Goal: Task Accomplishment & Management: Manage account settings

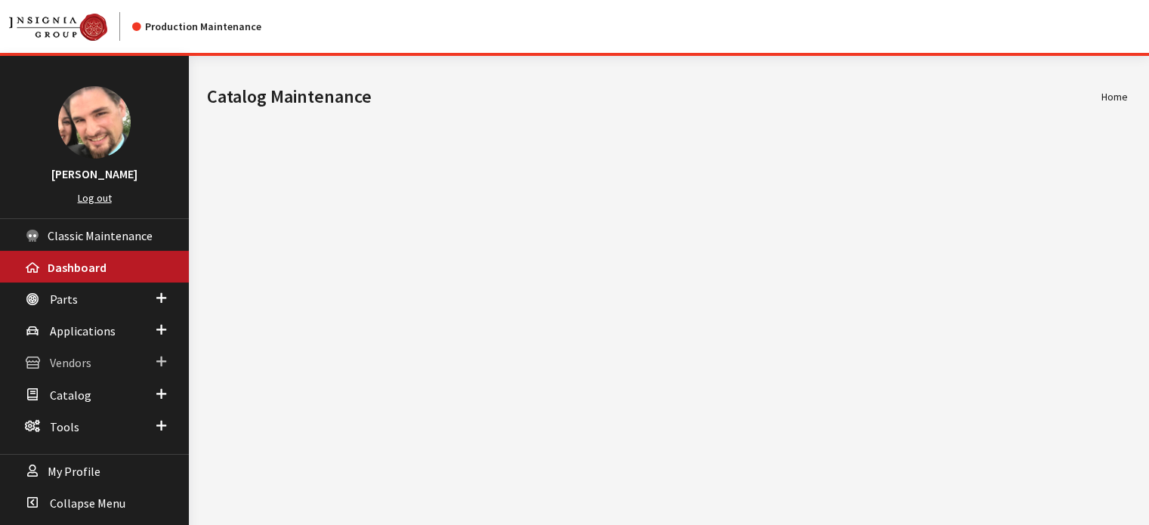
click at [66, 364] on span "Vendors" at bounding box center [71, 363] width 42 height 15
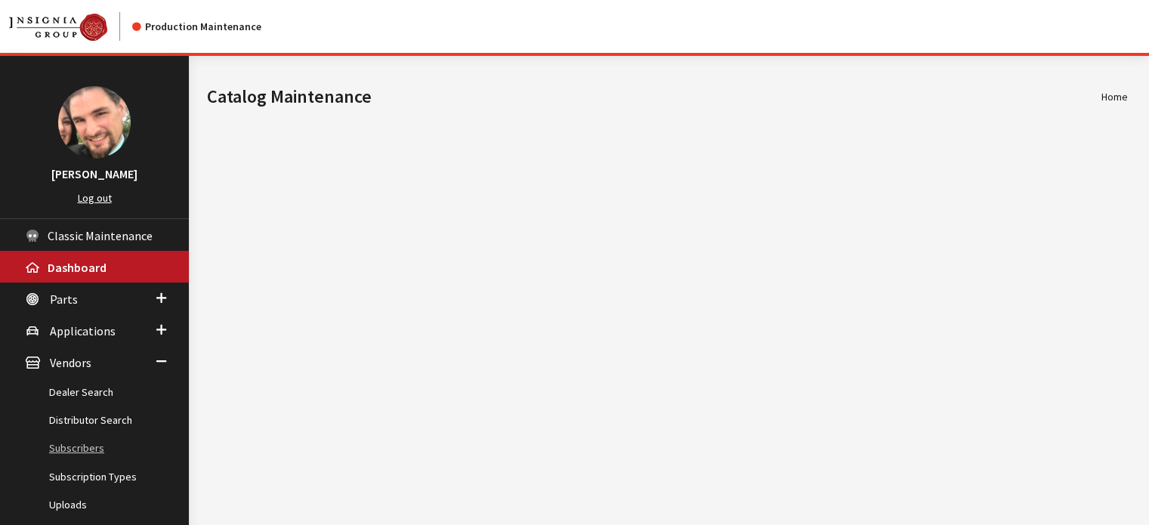
click at [73, 450] on link "Subscribers" at bounding box center [94, 448] width 189 height 28
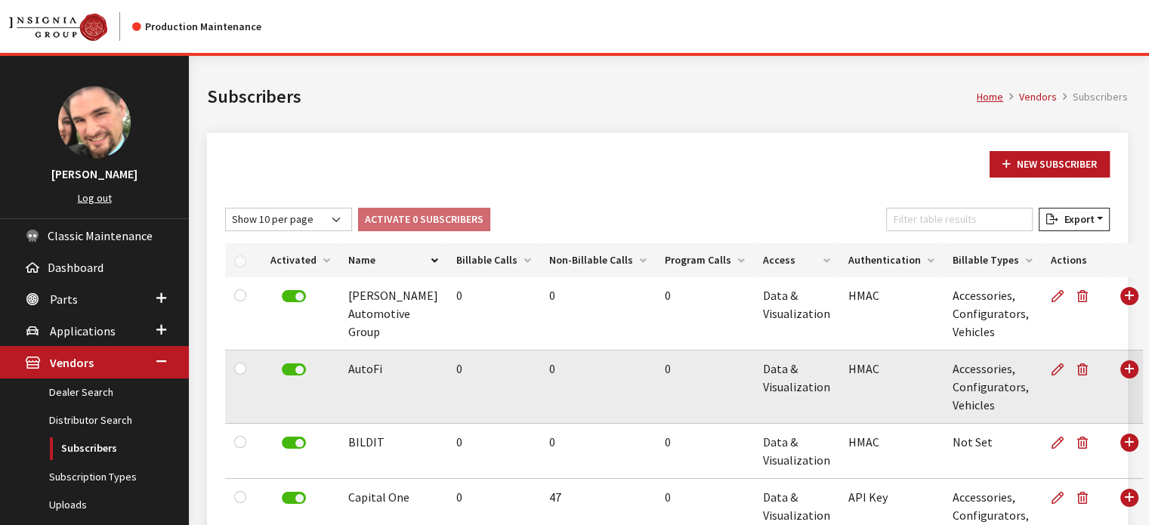
scroll to position [151, 0]
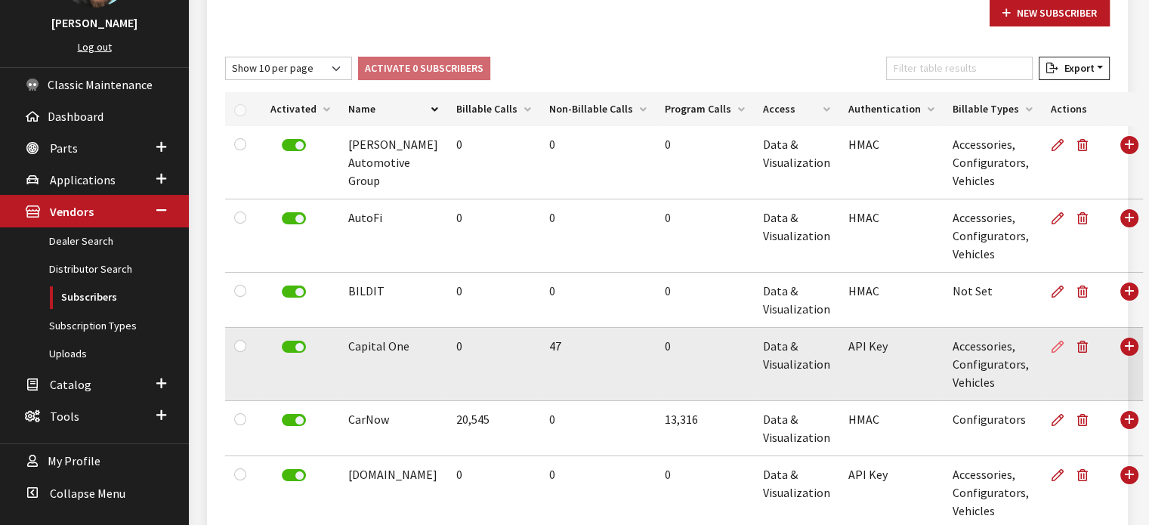
click at [1052, 345] on icon at bounding box center [1058, 347] width 12 height 12
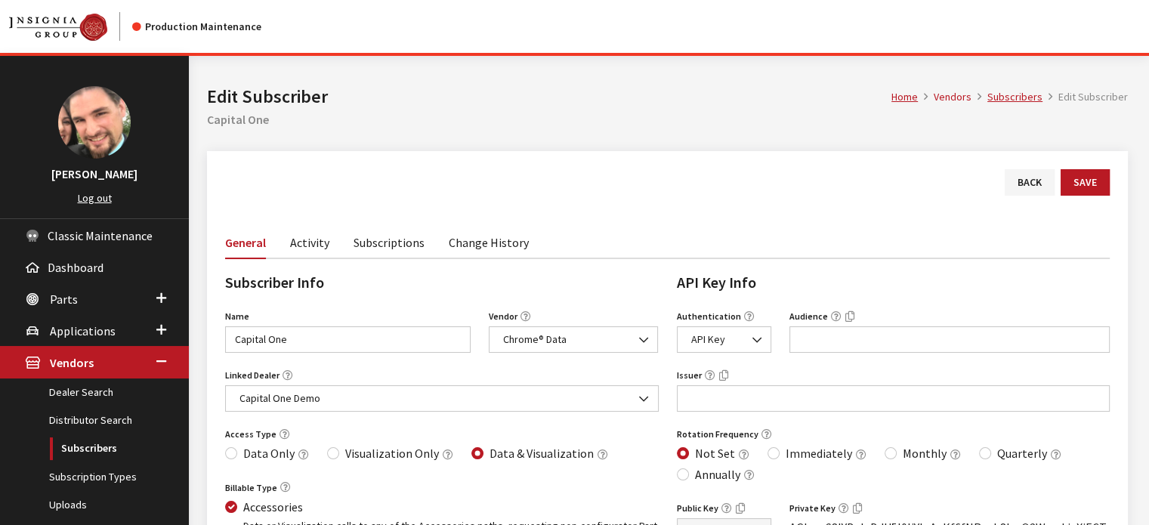
click at [306, 247] on link "Activity" at bounding box center [309, 242] width 39 height 32
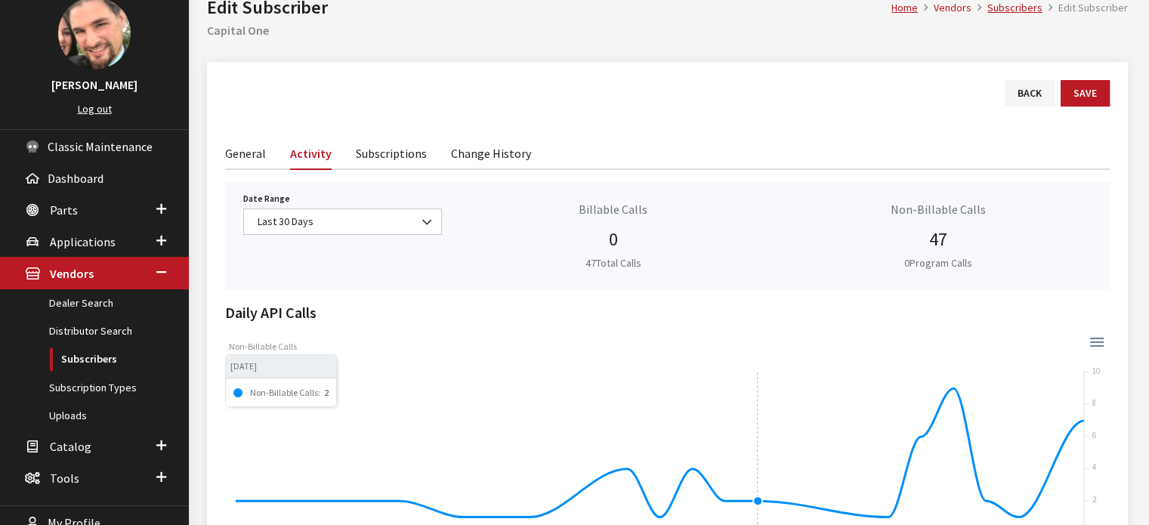
scroll to position [227, 0]
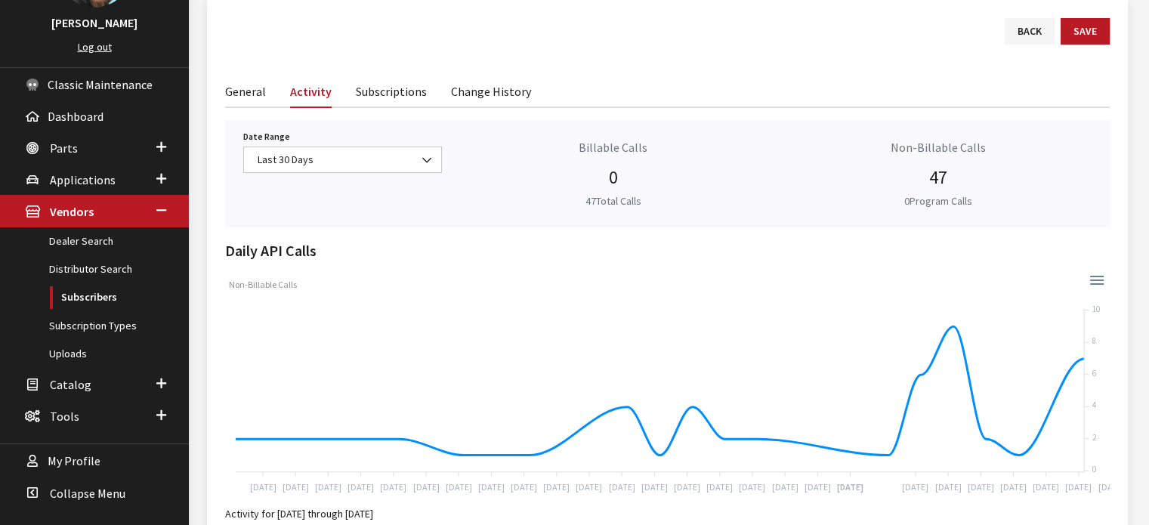
click at [375, 93] on link "Subscriptions" at bounding box center [391, 91] width 71 height 32
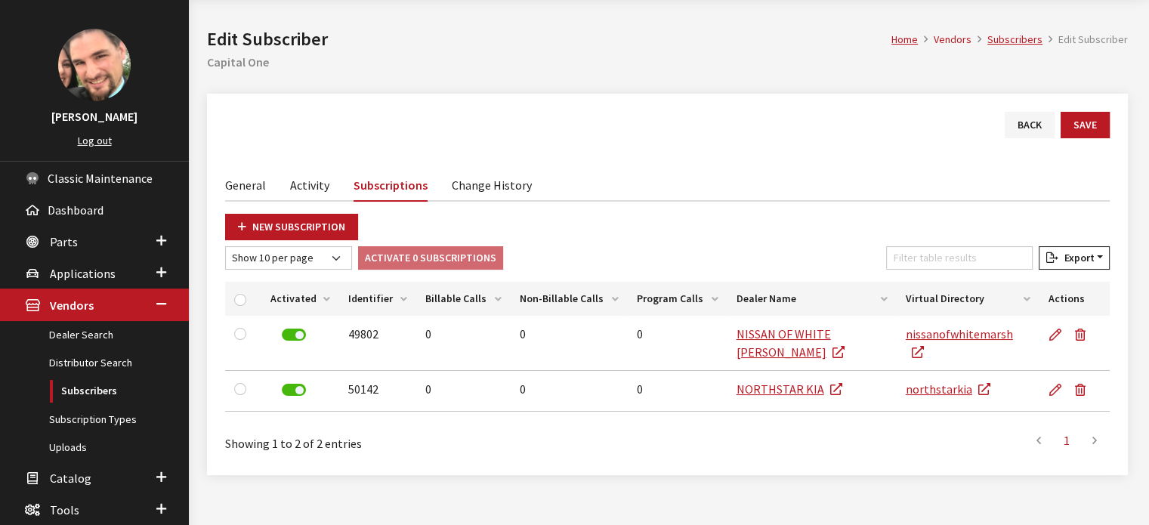
scroll to position [0, 0]
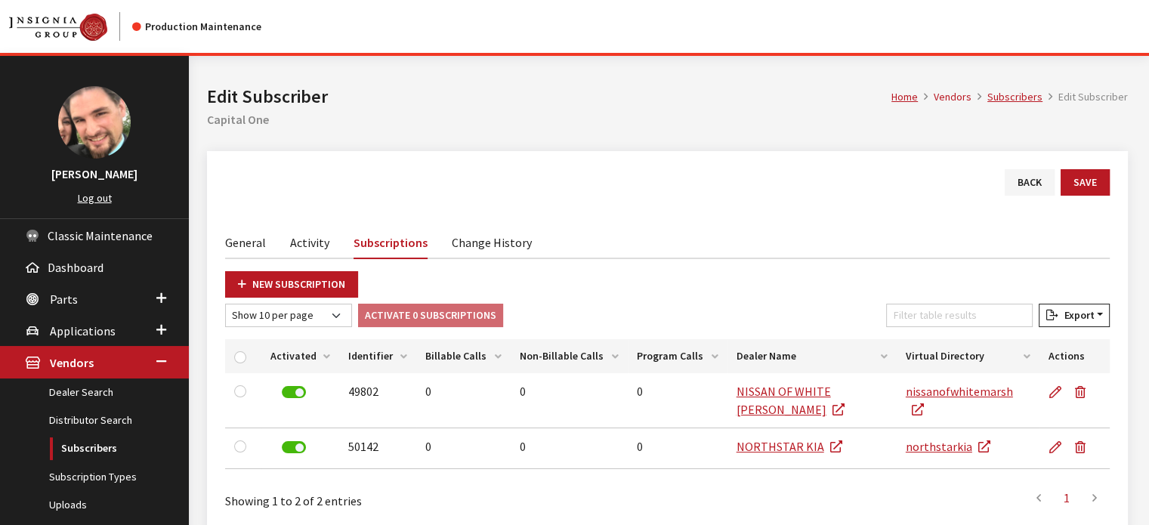
click at [258, 246] on link "General" at bounding box center [245, 242] width 41 height 32
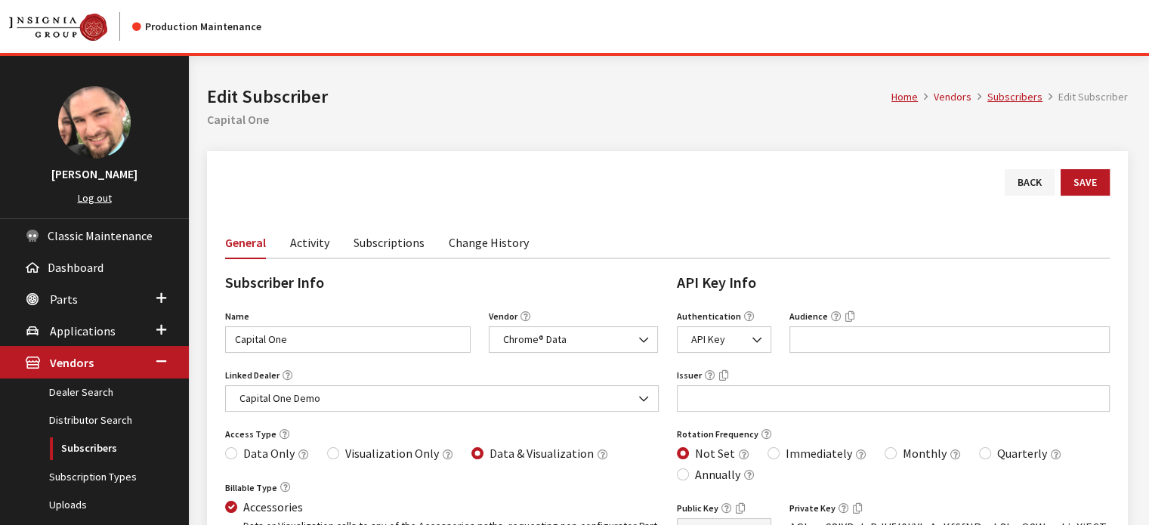
click at [303, 244] on link "Activity" at bounding box center [309, 242] width 39 height 32
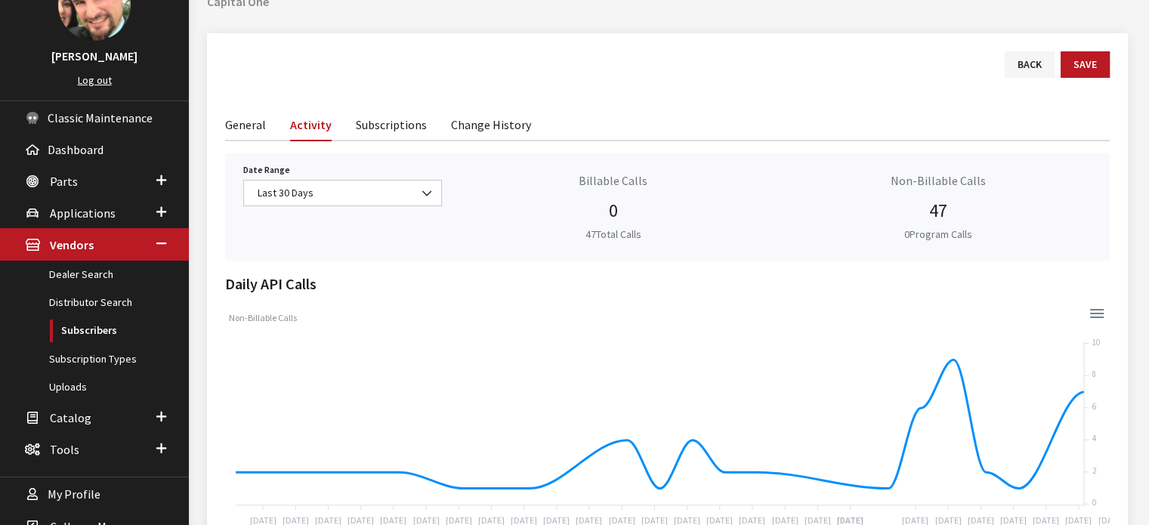
scroll to position [115, 0]
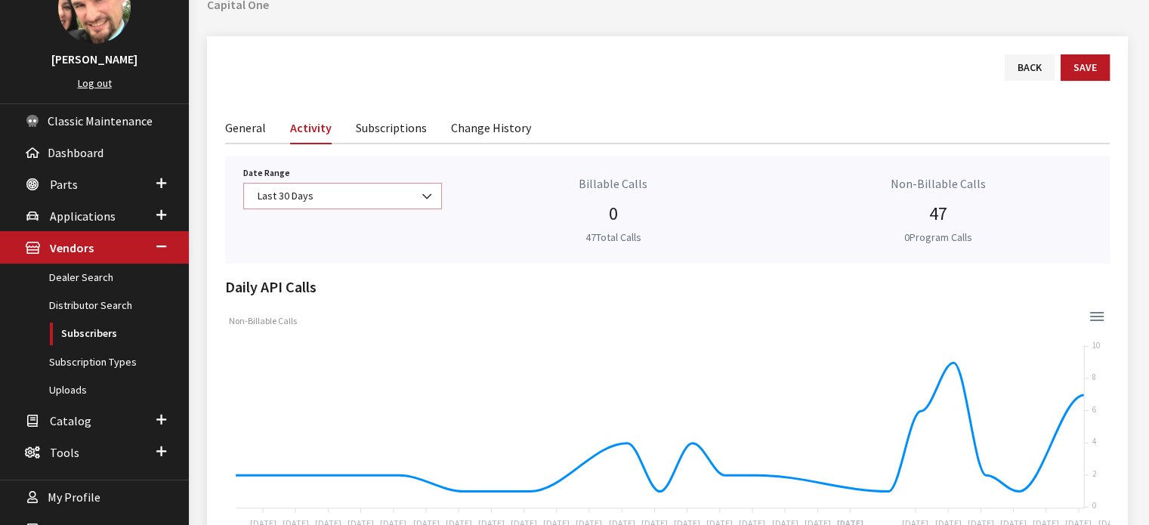
click at [422, 189] on b at bounding box center [422, 189] width 0 height 0
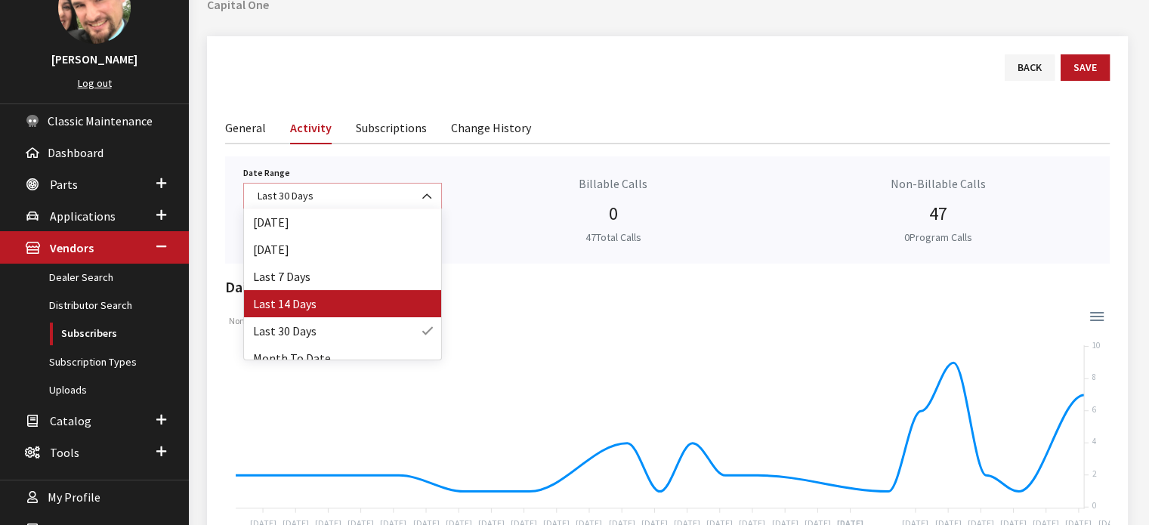
scroll to position [66, 0]
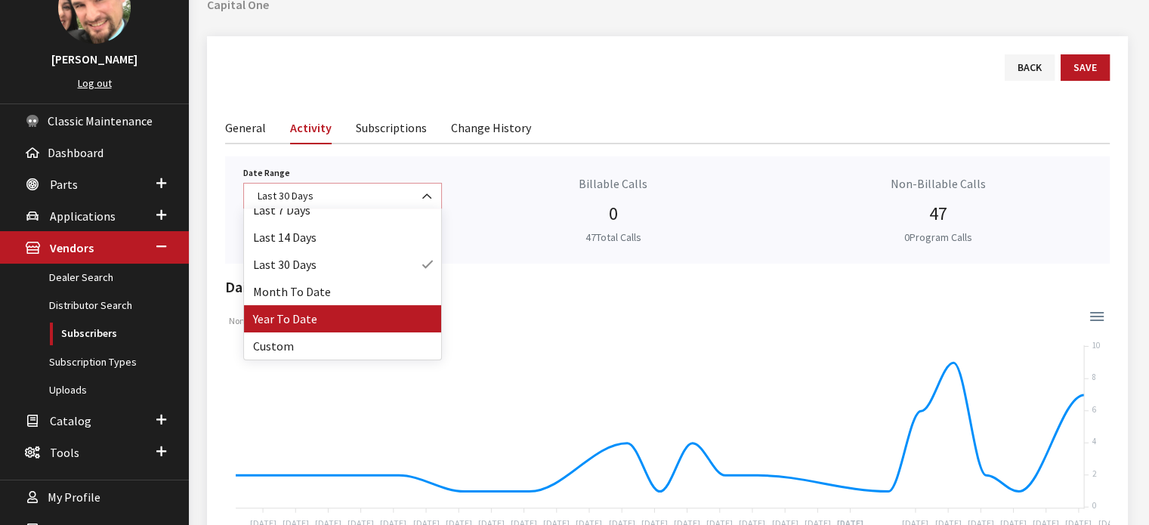
select select "64"
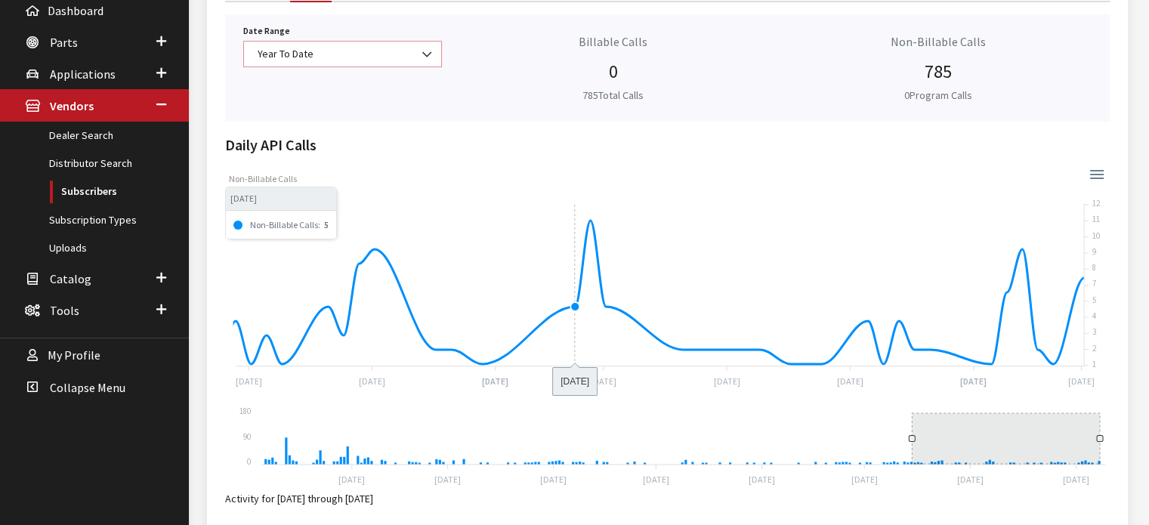
scroll to position [115, 0]
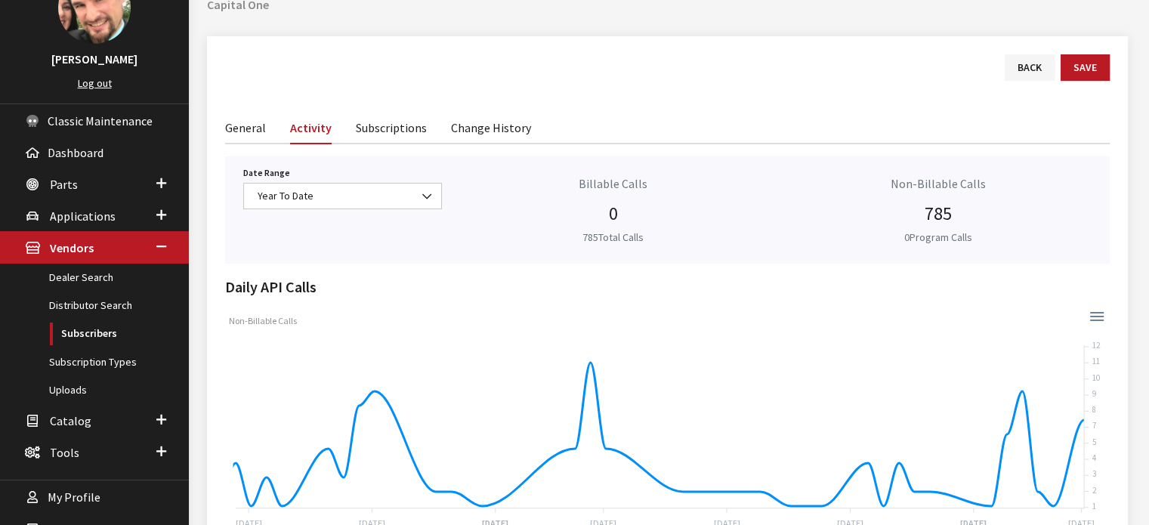
click at [406, 129] on link "Subscriptions" at bounding box center [391, 127] width 71 height 32
